Goal: Task Accomplishment & Management: Use online tool/utility

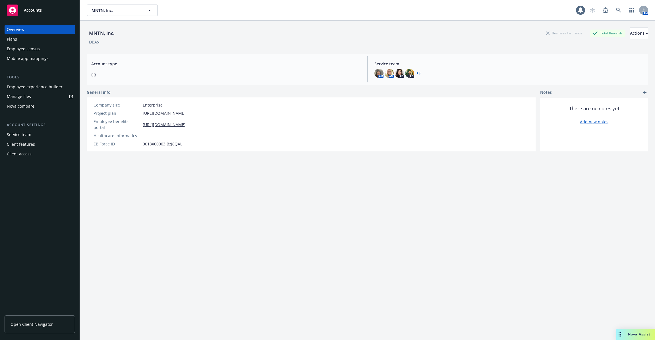
click at [56, 86] on div "Employee experience builder" at bounding box center [35, 86] width 56 height 9
